Goal: Information Seeking & Learning: Learn about a topic

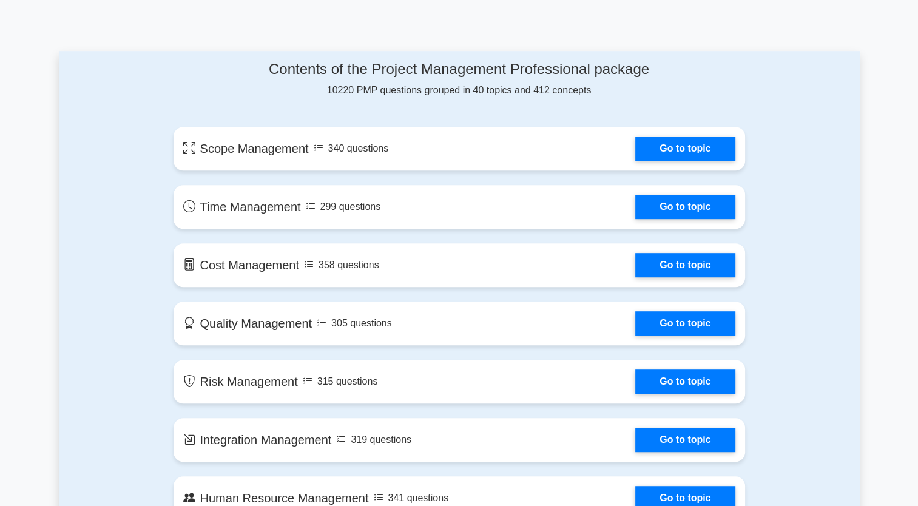
scroll to position [594, 0]
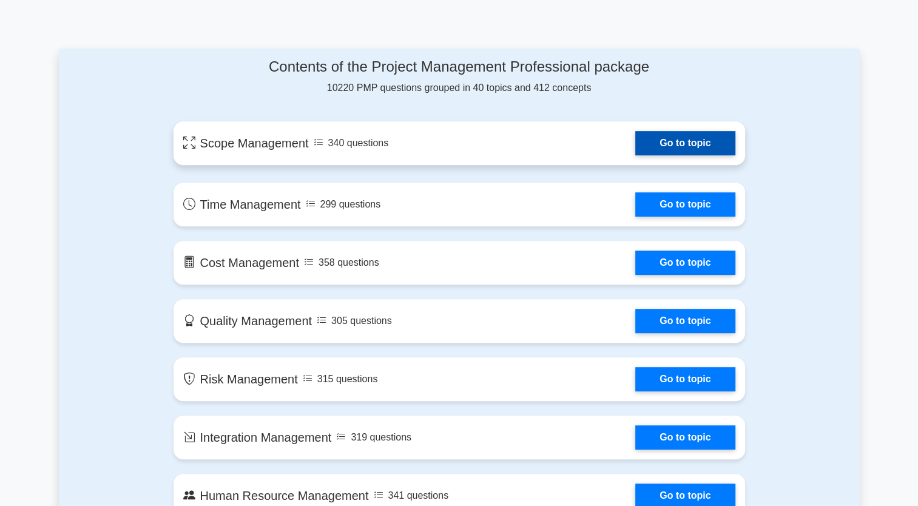
click at [635, 149] on link "Go to topic" at bounding box center [684, 143] width 99 height 24
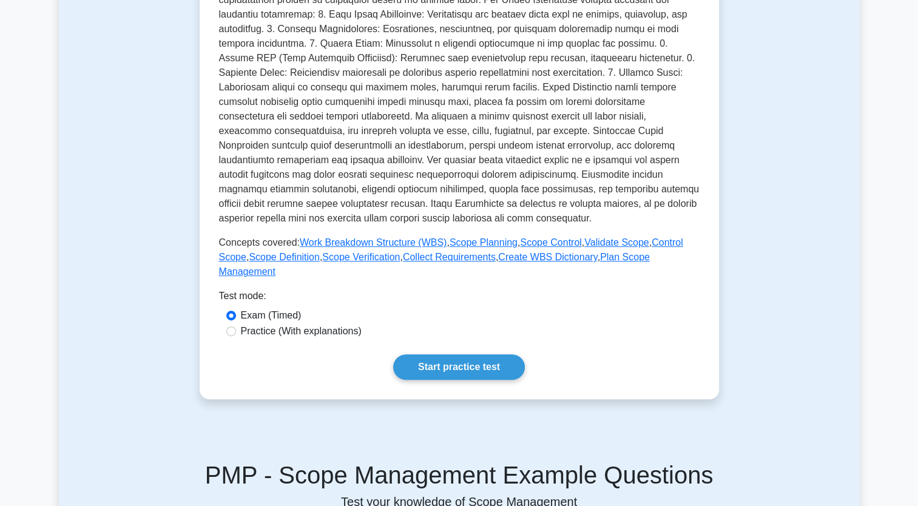
scroll to position [327, 0]
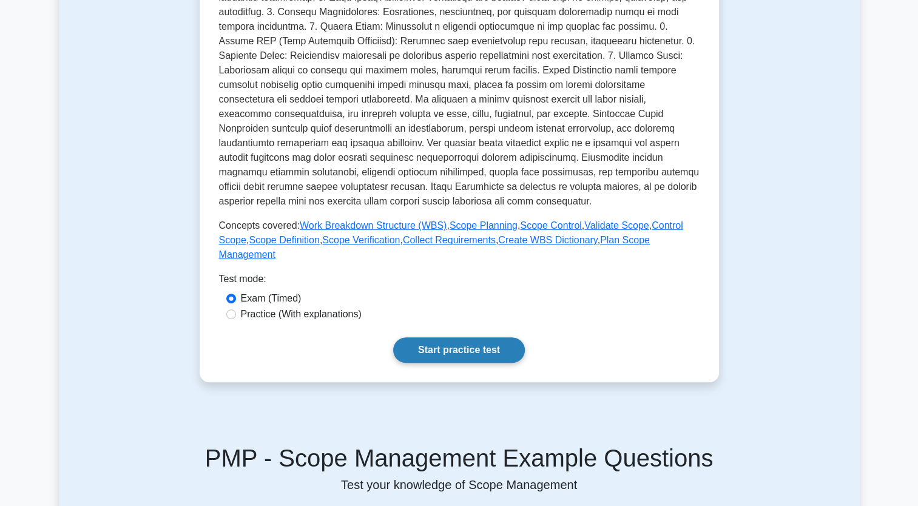
click at [437, 341] on link "Start practice test" at bounding box center [459, 349] width 132 height 25
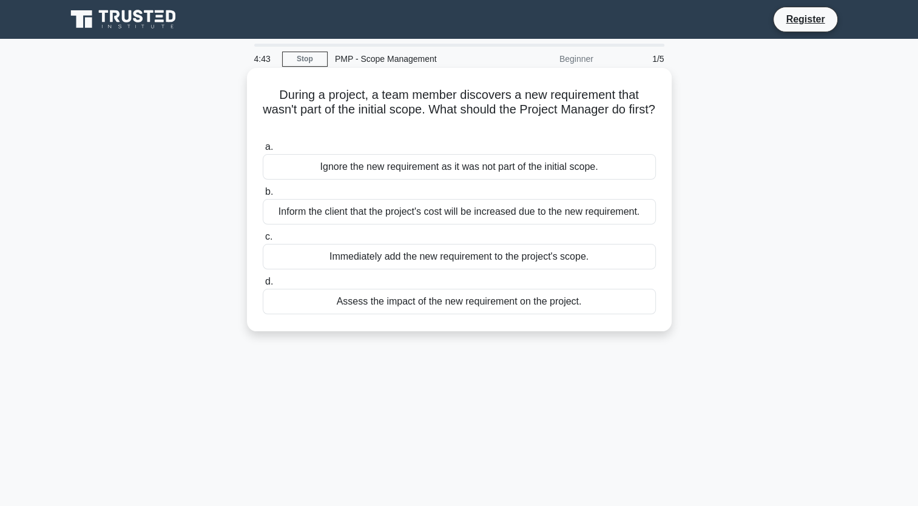
click at [442, 309] on div "Assess the impact of the new requirement on the project." at bounding box center [459, 301] width 393 height 25
click at [263, 286] on input "d. Assess the impact of the new requirement on the project." at bounding box center [263, 282] width 0 height 8
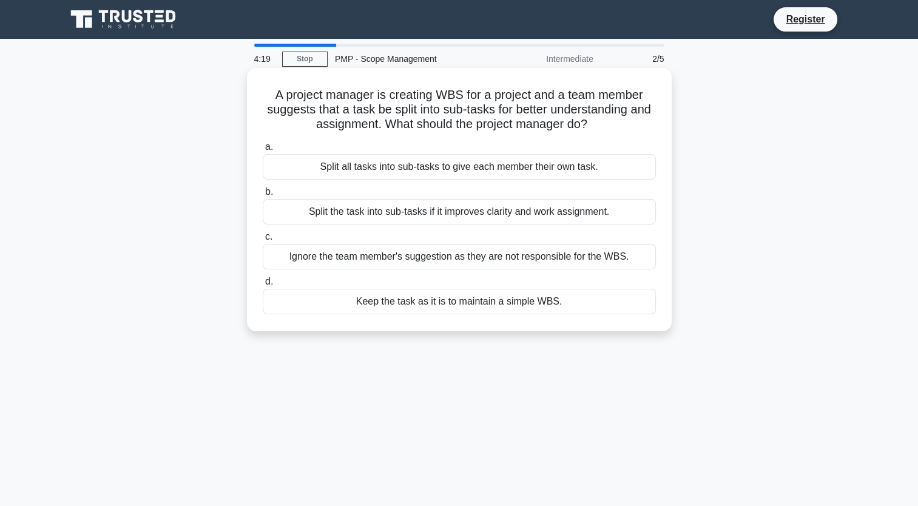
click at [461, 166] on div "Split all tasks into sub-tasks to give each member their own task." at bounding box center [459, 166] width 393 height 25
click at [263, 151] on input "a. Split all tasks into sub-tasks to give each member their own task." at bounding box center [263, 147] width 0 height 8
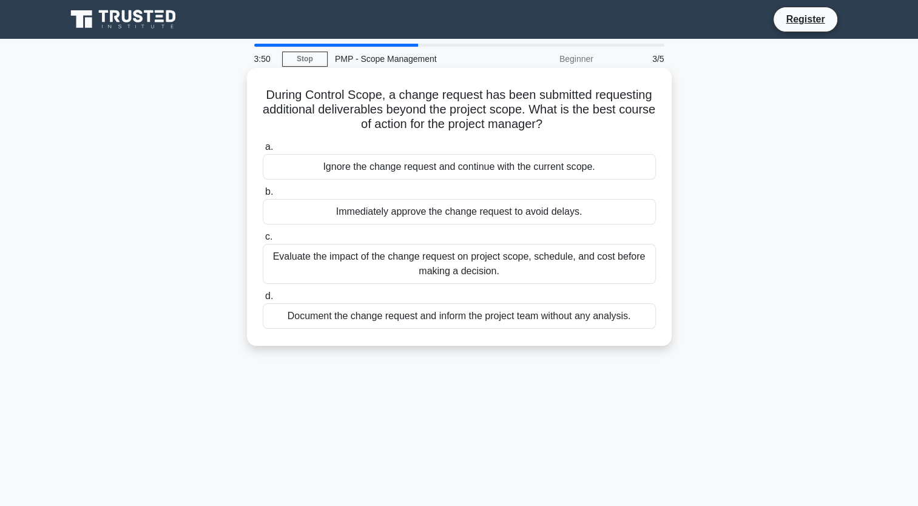
click at [437, 273] on div "Evaluate the impact of the change request on project scope, schedule, and cost …" at bounding box center [459, 264] width 393 height 40
click at [263, 241] on input "c. Evaluate the impact of the change request on project scope, schedule, and co…" at bounding box center [263, 237] width 0 height 8
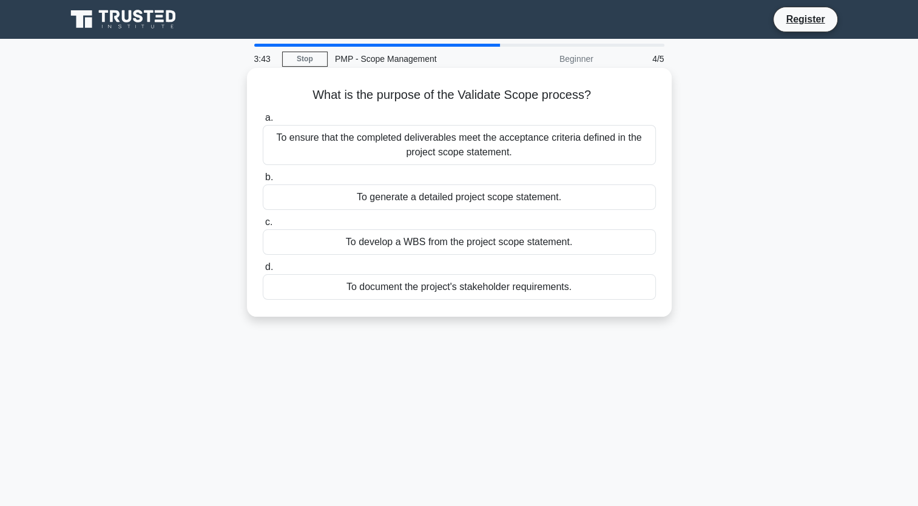
click at [537, 146] on div "To ensure that the completed deliverables meet the acceptance criteria defined …" at bounding box center [459, 145] width 393 height 40
click at [263, 122] on input "a. To ensure that the completed deliverables meet the acceptance criteria defin…" at bounding box center [263, 118] width 0 height 8
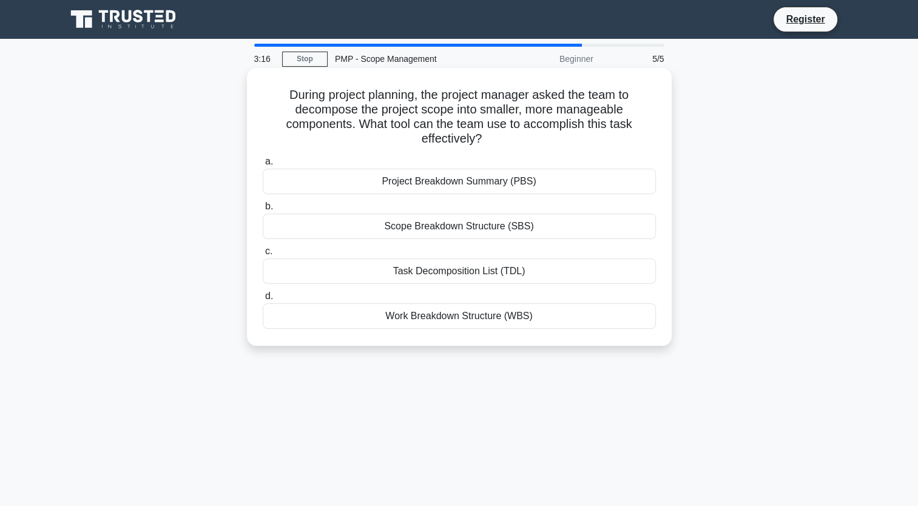
click at [482, 185] on div "Project Breakdown Summary (PBS)" at bounding box center [459, 181] width 393 height 25
click at [263, 166] on input "a. Project Breakdown Summary (PBS)" at bounding box center [263, 162] width 0 height 8
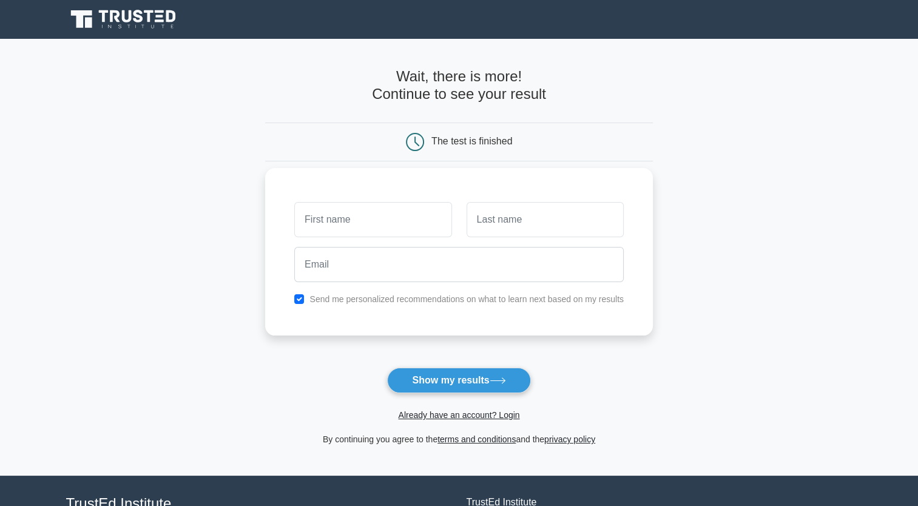
click at [357, 220] on input "text" at bounding box center [372, 219] width 157 height 35
type input "kdngkjsd"
click at [496, 219] on input "sdcvb" at bounding box center [544, 219] width 157 height 35
type input "sdcvbzdfbfdb"
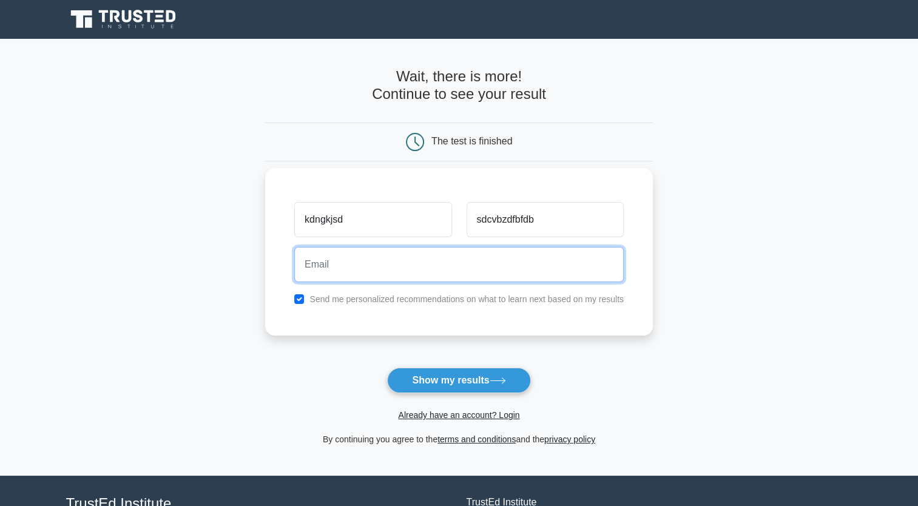
click at [411, 275] on input "email" at bounding box center [458, 264] width 329 height 35
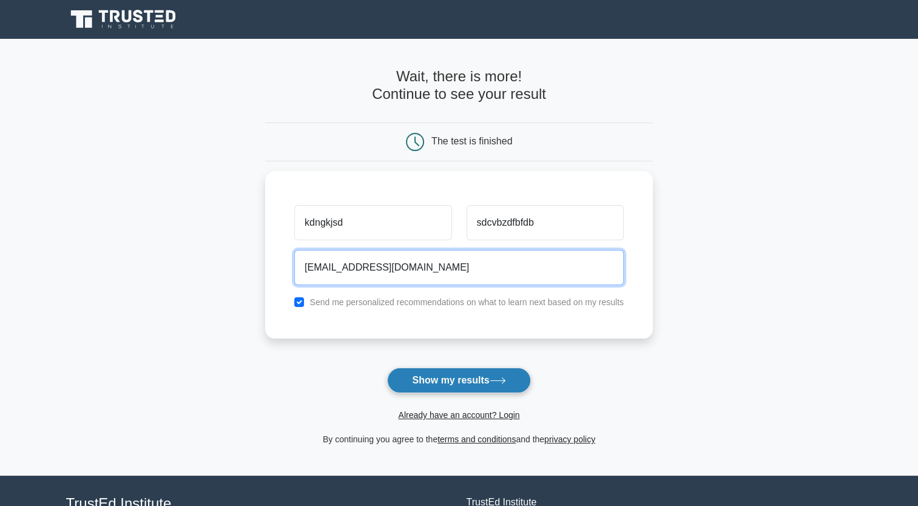
type input "whitewiper7@gmail.com"
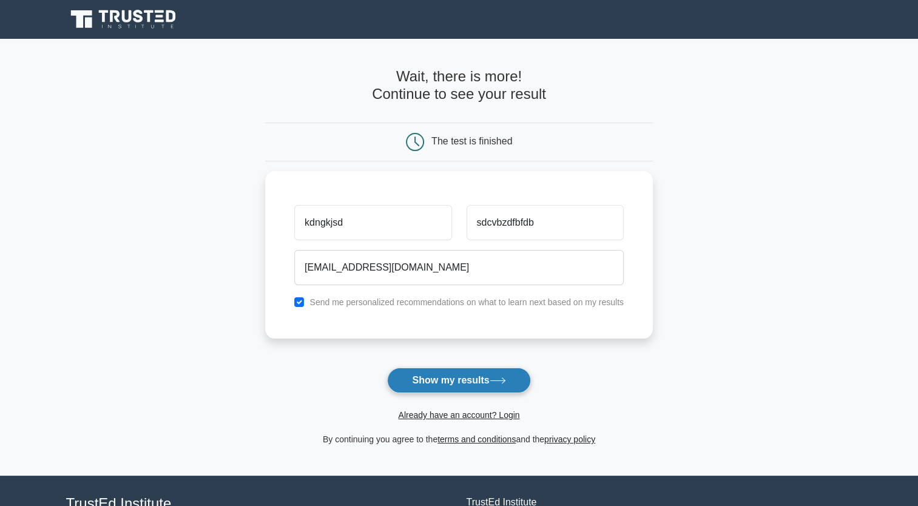
click at [452, 382] on button "Show my results" at bounding box center [458, 380] width 143 height 25
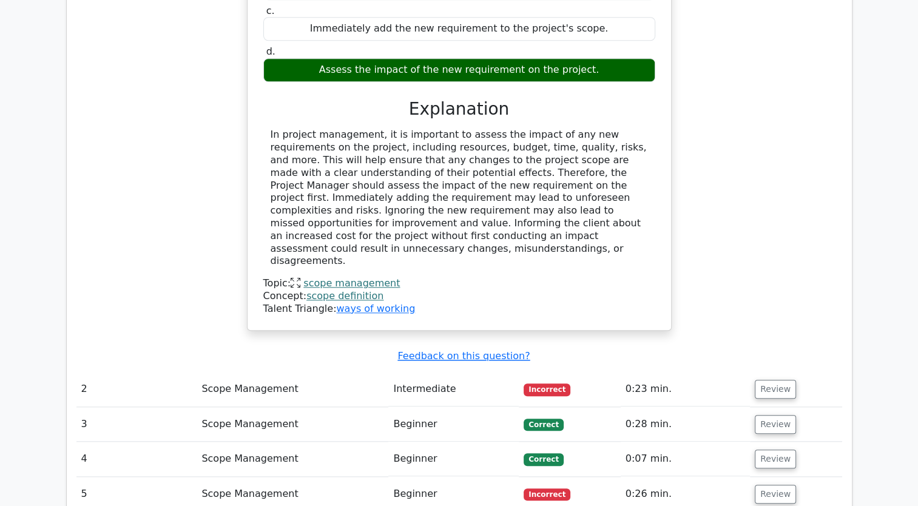
scroll to position [1212, 0]
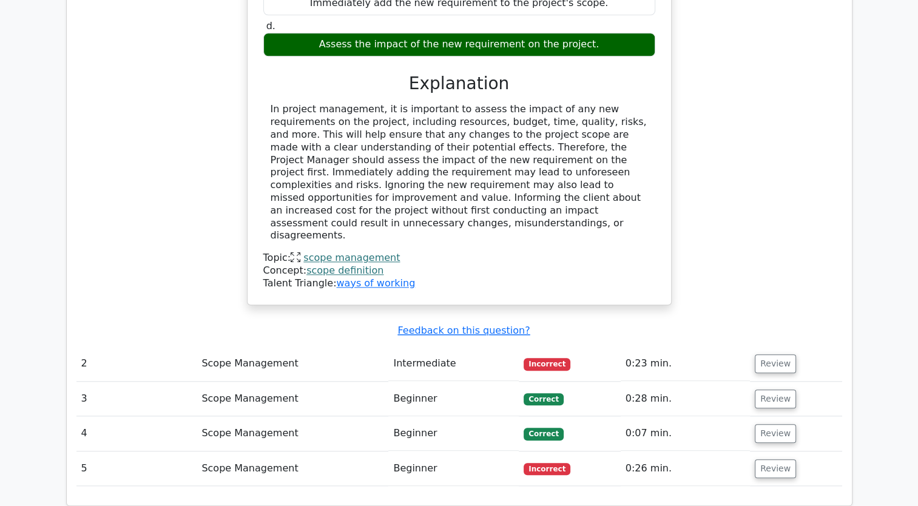
click at [437, 346] on td "Intermediate" at bounding box center [453, 363] width 130 height 35
click at [440, 451] on td "Beginner" at bounding box center [453, 468] width 130 height 35
click at [785, 459] on button "Review" at bounding box center [774, 468] width 41 height 19
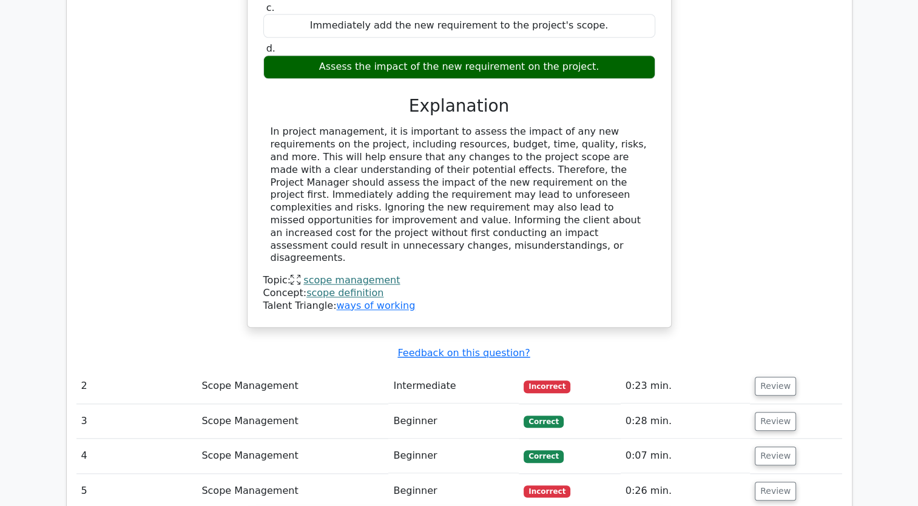
scroll to position [1195, 0]
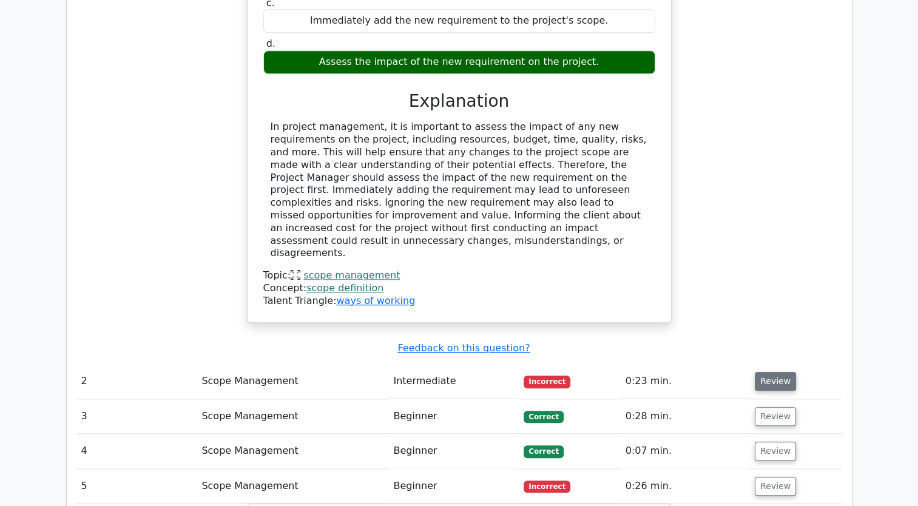
click at [774, 372] on button "Review" at bounding box center [774, 381] width 41 height 19
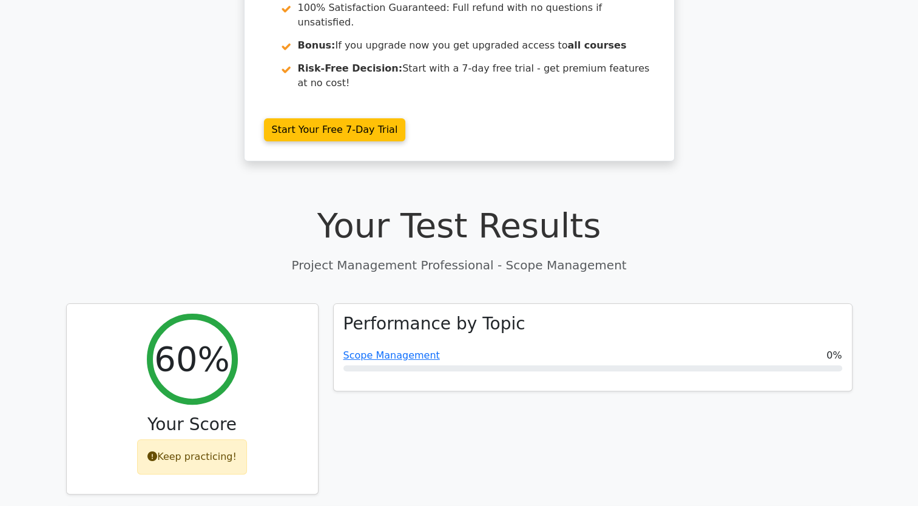
scroll to position [223, 0]
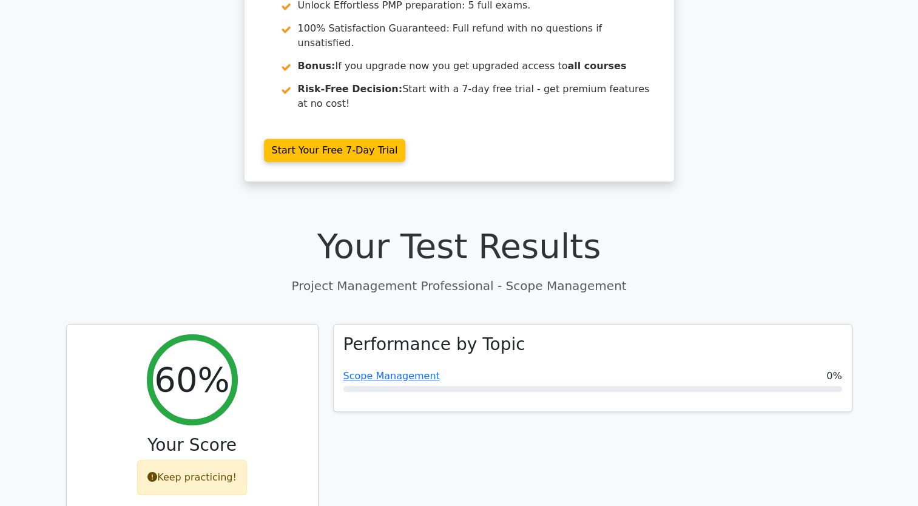
drag, startPoint x: 281, startPoint y: 308, endPoint x: 443, endPoint y: 430, distance: 202.7
click at [443, 430] on div "Performance by Topic Scope Management 0%" at bounding box center [593, 427] width 534 height 206
